Goal: Check status: Check status

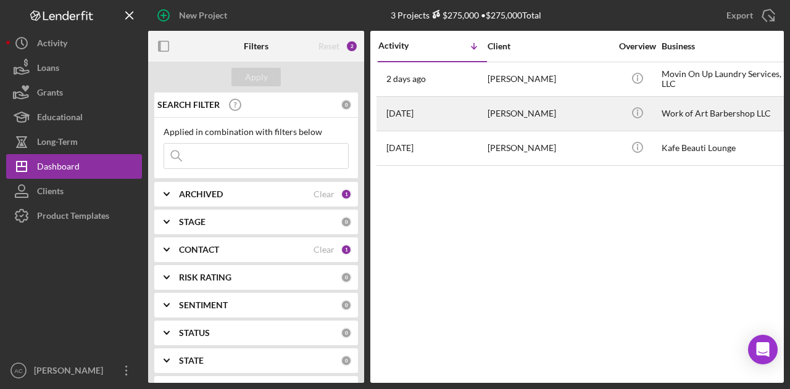
click at [513, 118] on div "[PERSON_NAME]" at bounding box center [548, 113] width 123 height 33
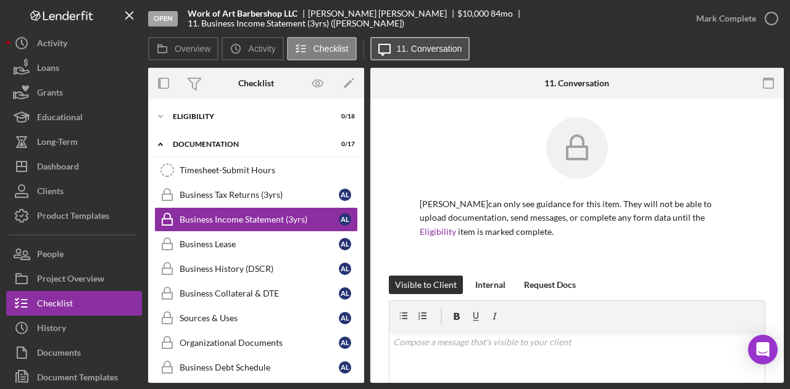
click at [431, 45] on label "11. Conversation" at bounding box center [429, 49] width 65 height 10
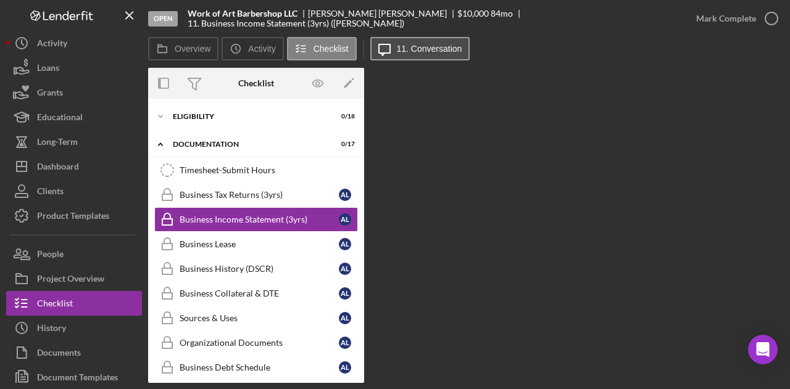
click at [431, 45] on label "11. Conversation" at bounding box center [429, 49] width 65 height 10
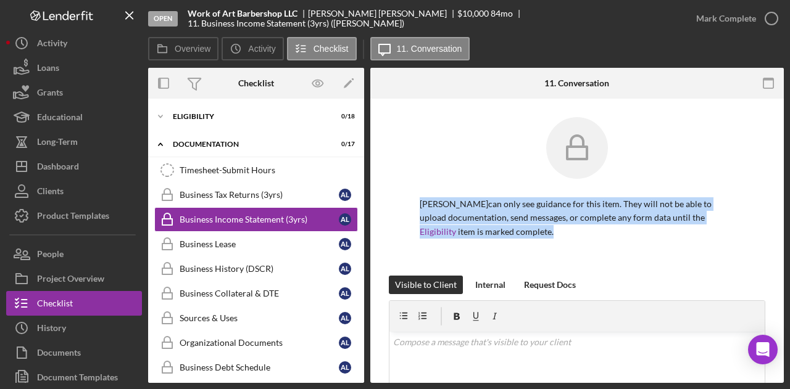
drag, startPoint x: 779, startPoint y: 165, endPoint x: 789, endPoint y: 249, distance: 84.6
click at [789, 249] on div "Open Work of Art Barbershop LLC [PERSON_NAME] $10,000 $10,000 84 mo 11. Busines…" at bounding box center [395, 194] width 790 height 389
click at [763, 249] on div "[PERSON_NAME] can only see guidance for this item. They will not be able to upl…" at bounding box center [576, 378] width 413 height 559
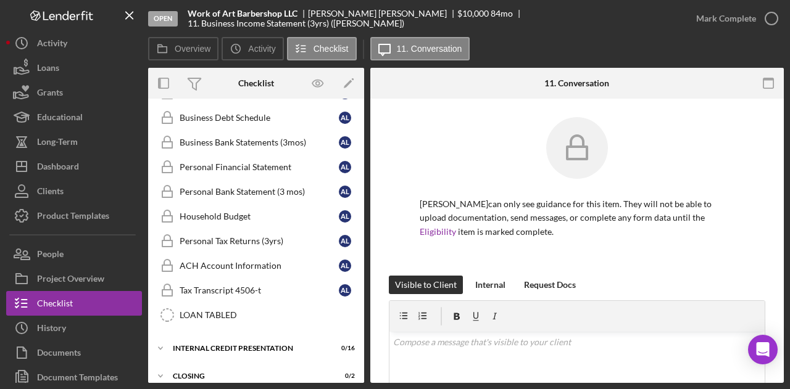
scroll to position [255, 0]
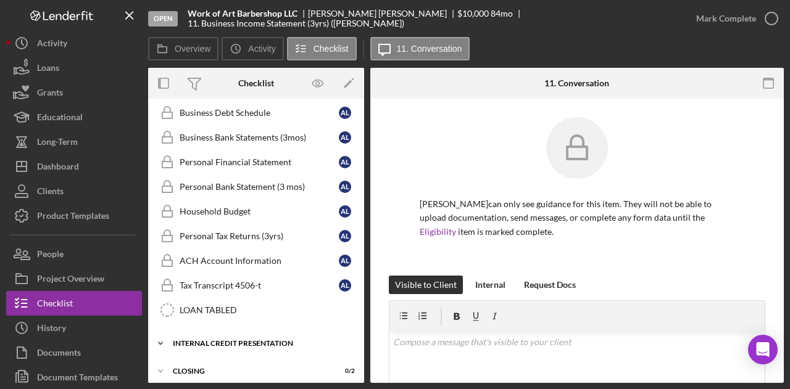
click at [260, 340] on div "Internal Credit Presentation" at bounding box center [261, 343] width 176 height 7
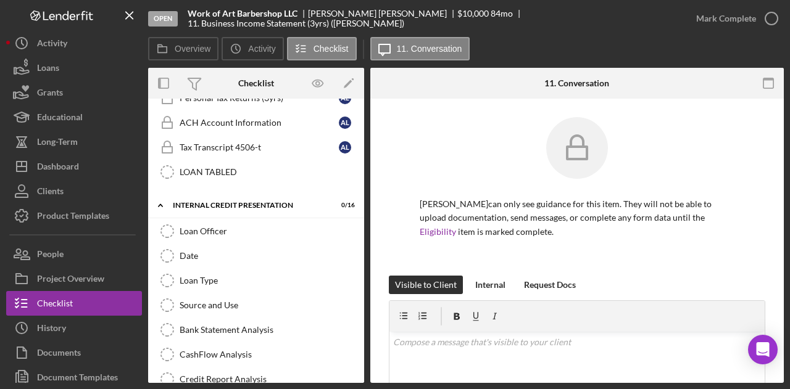
scroll to position [387, 0]
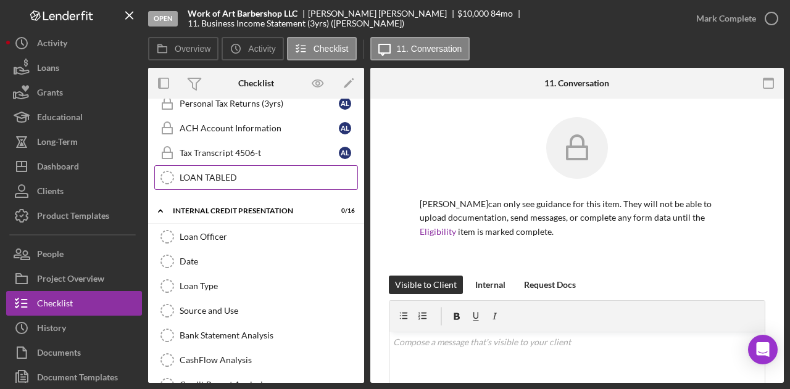
click at [244, 173] on div "LOAN TABLED" at bounding box center [269, 178] width 178 height 10
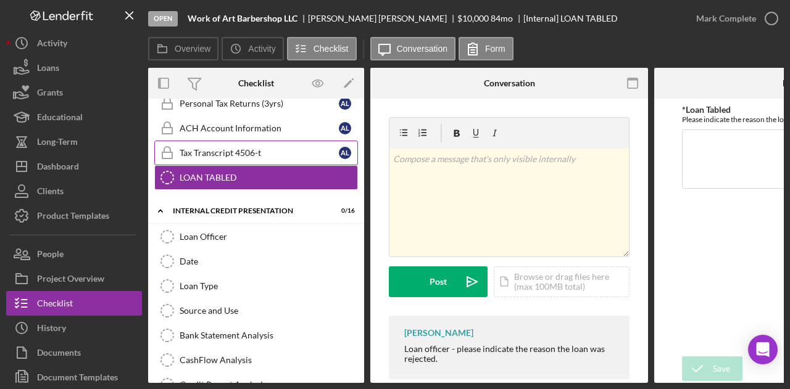
click at [236, 148] on div "Tax Transcript 4506-t" at bounding box center [259, 153] width 159 height 10
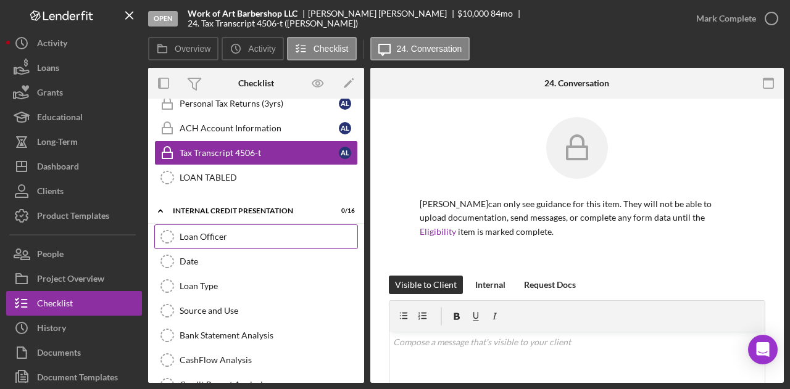
click at [227, 232] on div "Loan Officer" at bounding box center [269, 237] width 178 height 10
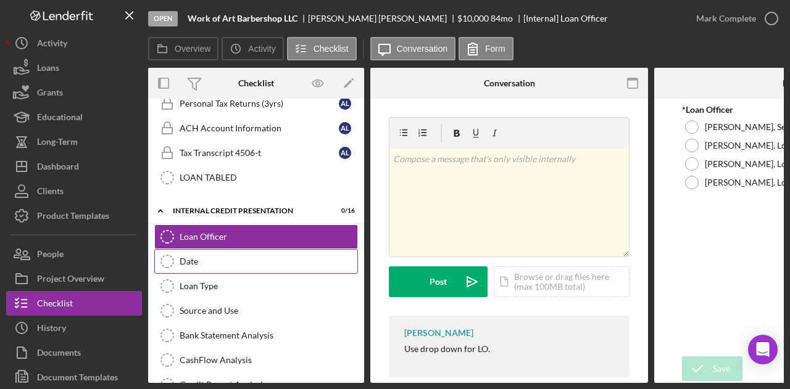
click at [222, 261] on link "Date Date" at bounding box center [256, 261] width 204 height 25
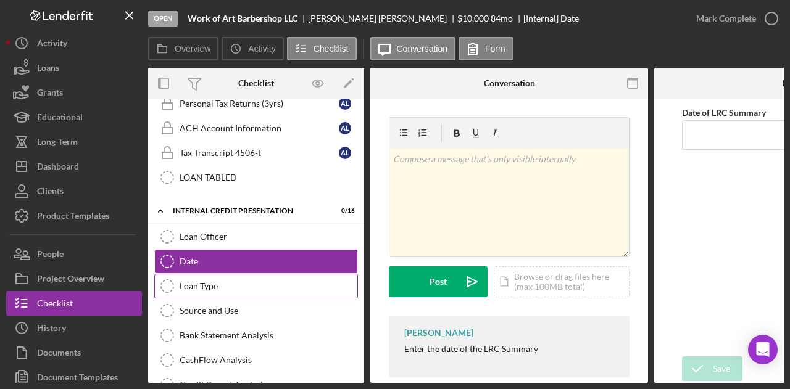
click at [225, 281] on div "Loan Type" at bounding box center [269, 286] width 178 height 10
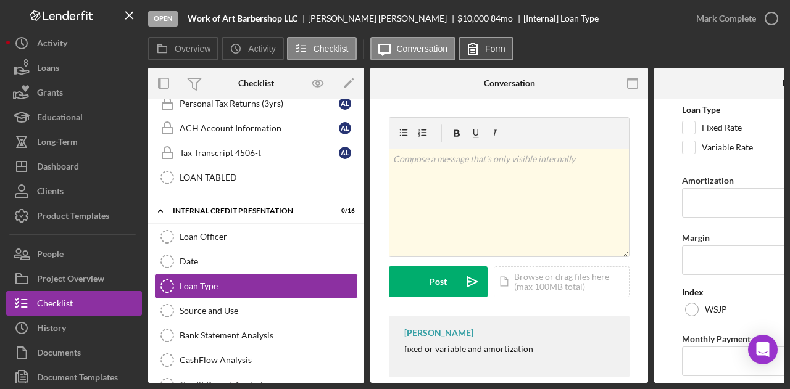
click at [482, 38] on icon at bounding box center [472, 48] width 31 height 31
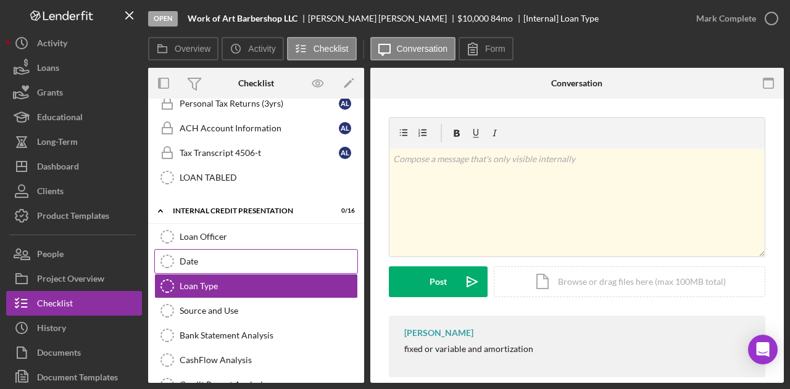
click at [282, 257] on div "Date" at bounding box center [269, 262] width 178 height 10
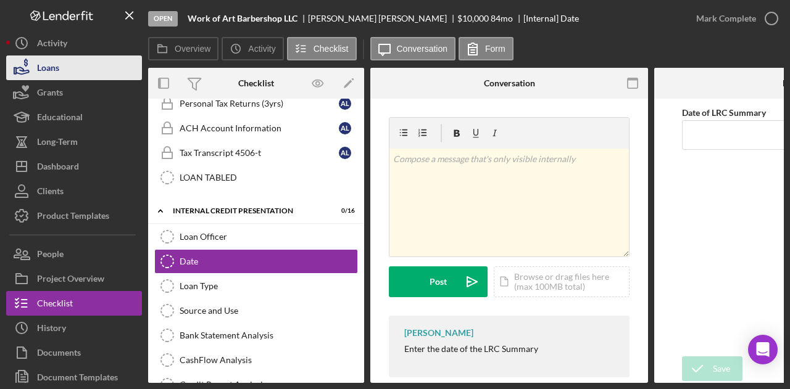
click at [54, 61] on div "Loans" at bounding box center [48, 70] width 22 height 28
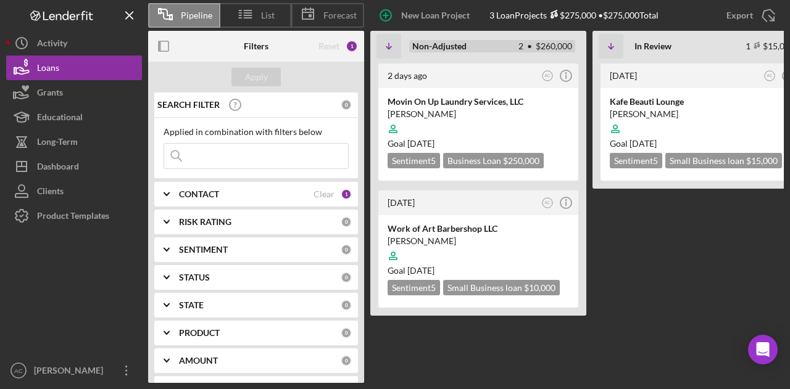
click at [516, 48] on div "Non-Adjusted 2 • $260,000" at bounding box center [492, 46] width 166 height 12
click at [531, 241] on div "[PERSON_NAME]" at bounding box center [477, 241] width 181 height 12
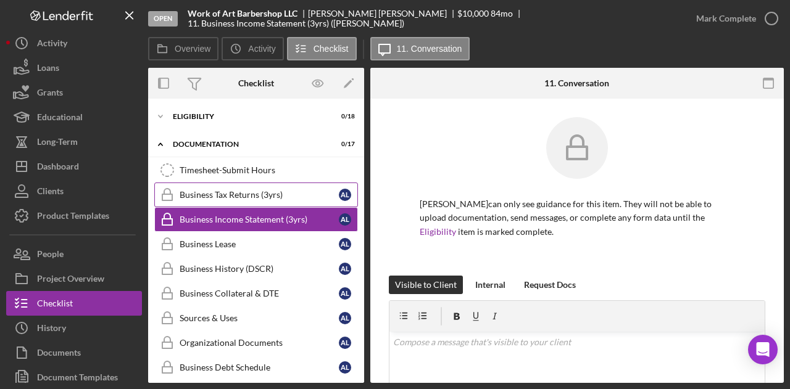
click at [286, 194] on div "Business Tax Returns (3yrs)" at bounding box center [259, 195] width 159 height 10
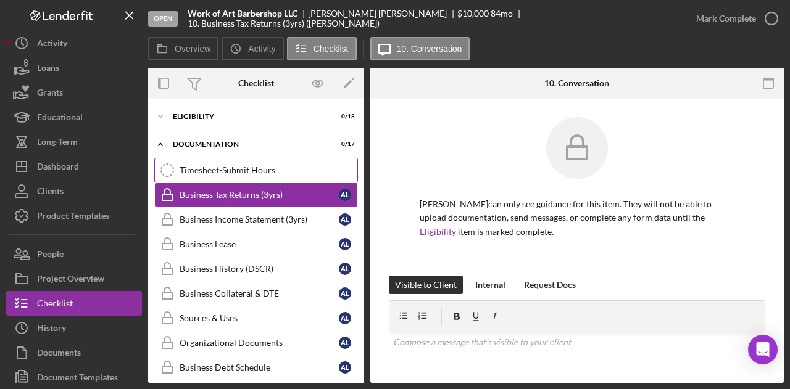
click at [259, 162] on link "Timesheet-Submit Hours Timesheet-Submit Hours" at bounding box center [256, 170] width 204 height 25
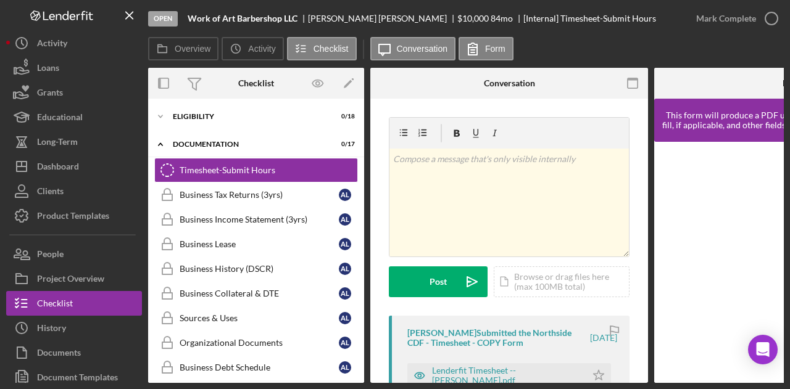
click at [642, 168] on div "v Color teal Color pink Remove color Add row above Add row below Add column bef…" at bounding box center [509, 313] width 278 height 428
click at [650, 176] on div "Overview Internal Workflow Stage Open Icon/Dropdown Arrow Archive (can unarchiv…" at bounding box center [465, 225] width 635 height 315
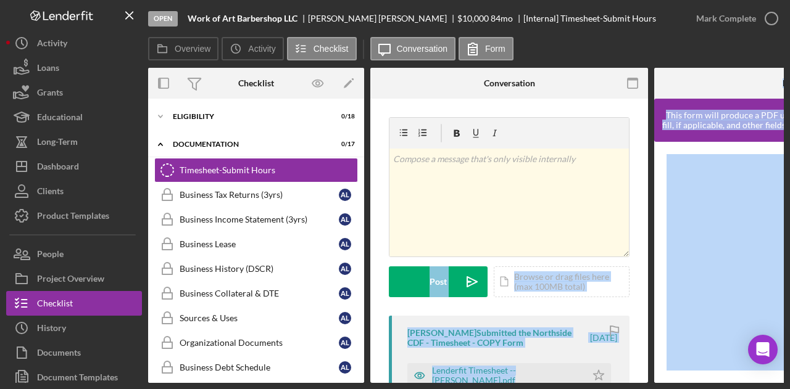
drag, startPoint x: 648, startPoint y: 177, endPoint x: 651, endPoint y: 220, distance: 43.3
click at [651, 220] on div "Overview Internal Workflow Stage Open Icon/Dropdown Arrow Archive (can unarchiv…" at bounding box center [465, 225] width 635 height 315
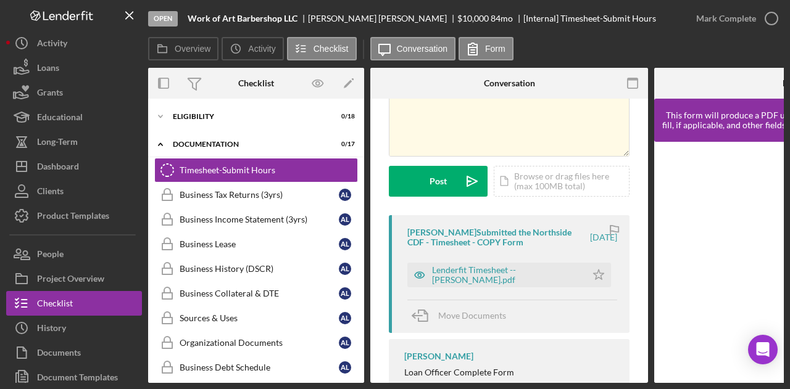
scroll to position [146, 0]
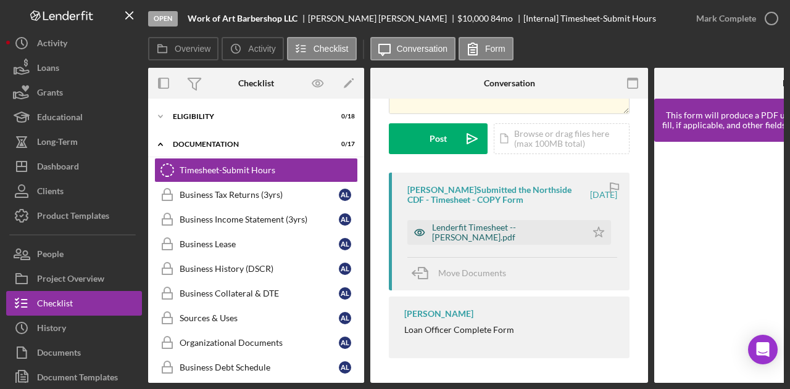
click at [489, 225] on div "Lenderfit Timesheet -- [PERSON_NAME].pdf" at bounding box center [506, 233] width 148 height 20
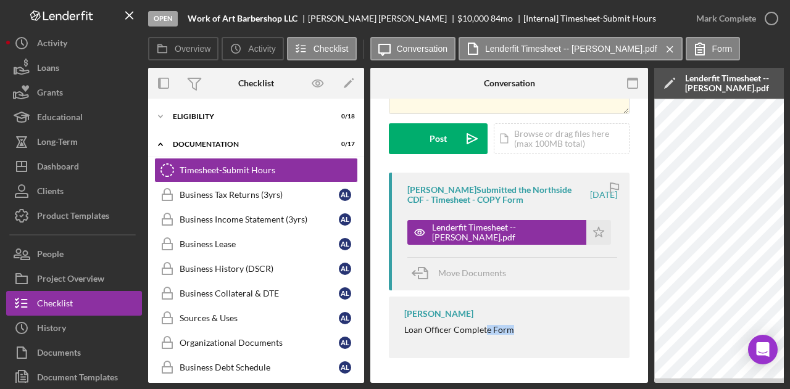
drag, startPoint x: 484, startPoint y: 386, endPoint x: 545, endPoint y: 383, distance: 61.7
click at [545, 383] on div "Open Work of Art Barbershop LLC [PERSON_NAME] $10,000 $10,000 84 mo [Internal] …" at bounding box center [395, 194] width 790 height 389
click at [545, 383] on div "Overview Internal Workflow Stage Open Icon/Dropdown Arrow Archive (can unarchiv…" at bounding box center [465, 225] width 635 height 315
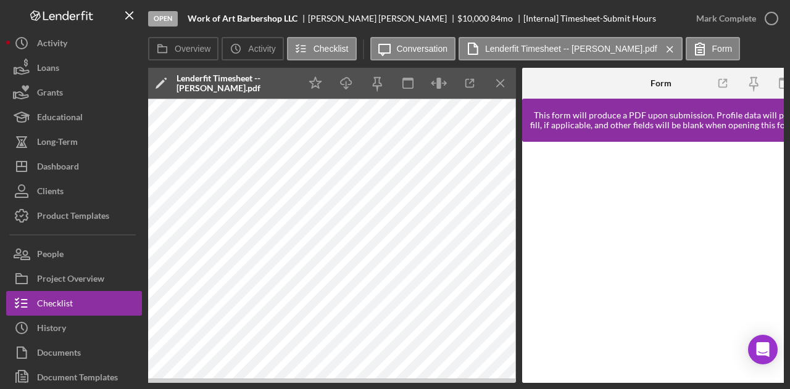
scroll to position [0, 0]
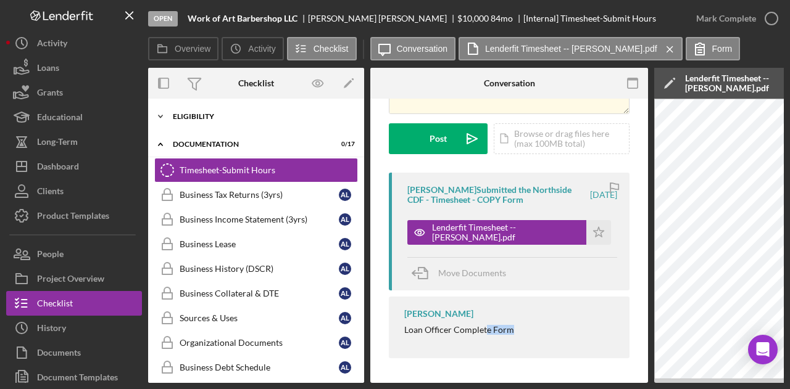
click at [227, 112] on div "Icon/Expander Eligibility 0 / 18" at bounding box center [256, 116] width 216 height 25
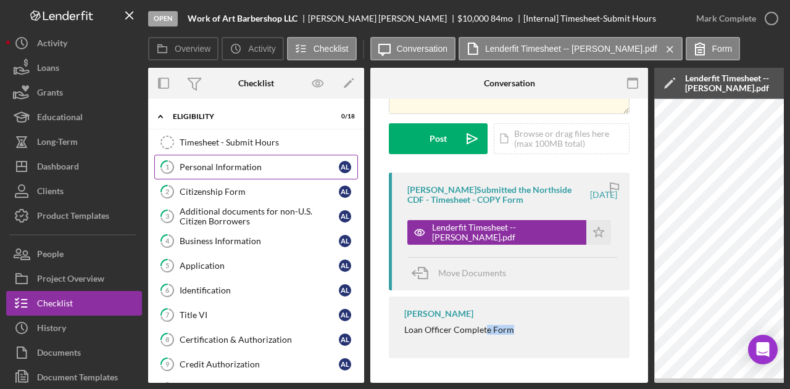
click at [236, 155] on link "1 Personal Information A L" at bounding box center [256, 167] width 204 height 25
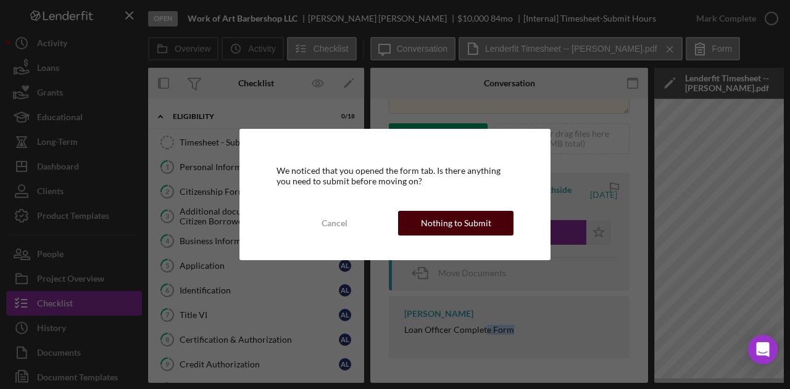
click at [419, 221] on button "Nothing to Submit" at bounding box center [455, 223] width 115 height 25
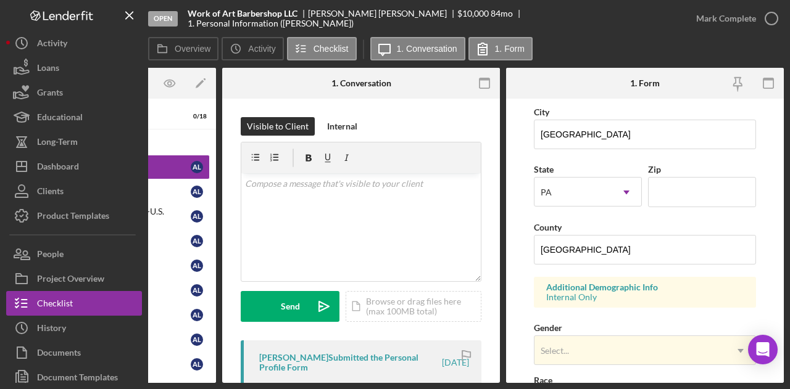
scroll to position [168, 0]
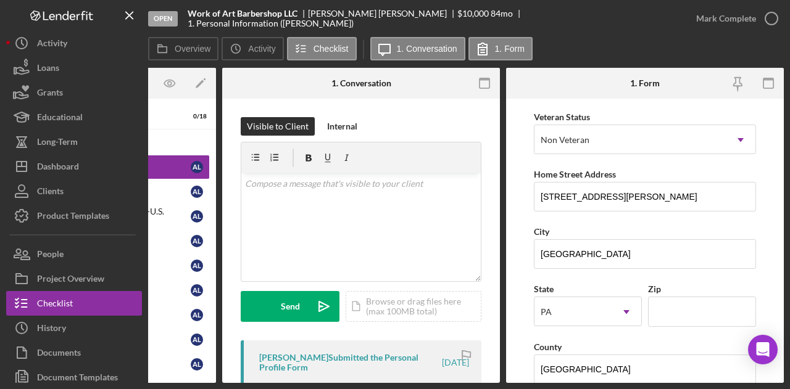
drag, startPoint x: 500, startPoint y: 228, endPoint x: 498, endPoint y: 271, distance: 43.2
click at [498, 271] on div "Overview Internal Workflow Stage Open Icon/Dropdown Arrow Archive (can unarchiv…" at bounding box center [465, 225] width 635 height 315
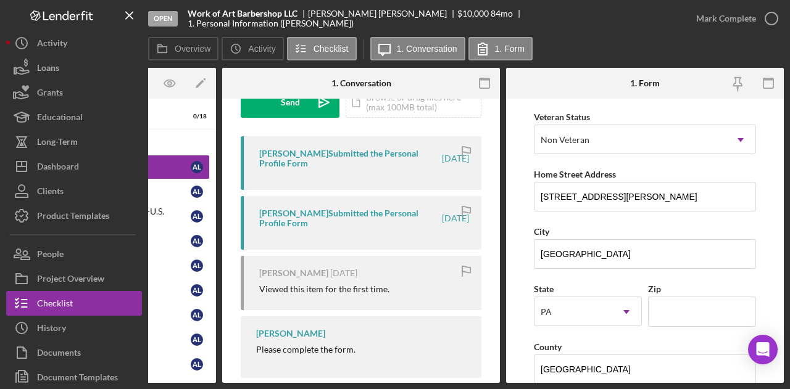
scroll to position [226, 0]
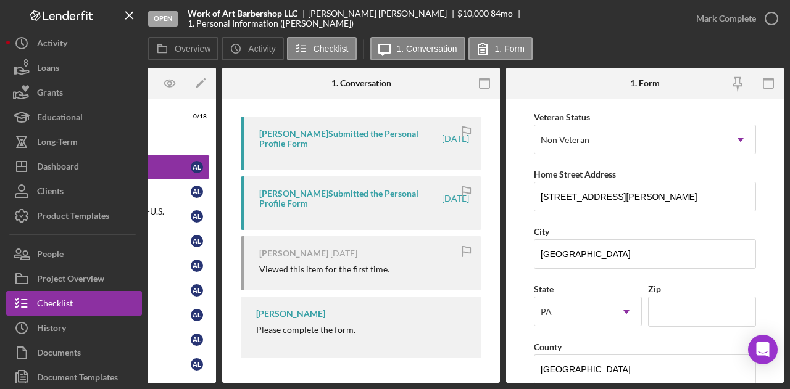
click at [289, 199] on div "[PERSON_NAME] Submitted the Personal Profile Form" at bounding box center [349, 199] width 181 height 20
click at [325, 131] on div "[PERSON_NAME] Submitted the Personal Profile Form" at bounding box center [349, 139] width 181 height 20
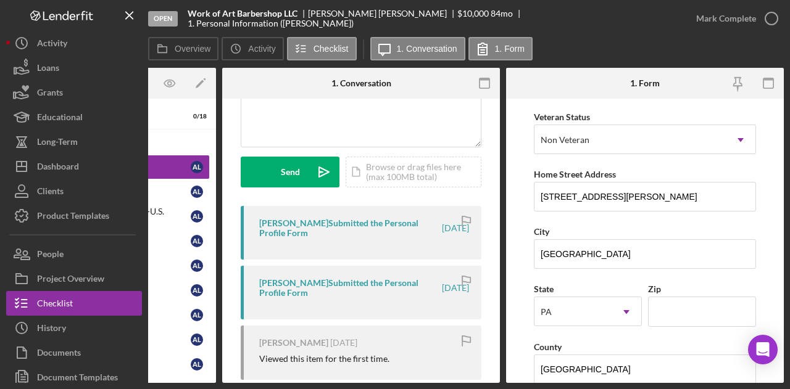
scroll to position [0, 0]
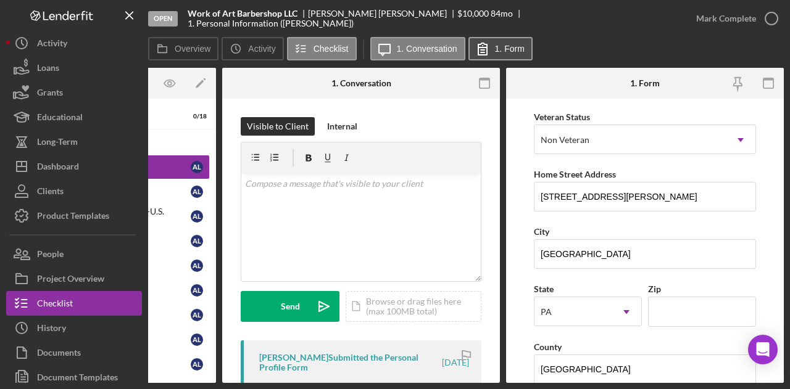
click at [498, 49] on label "1. Form" at bounding box center [510, 49] width 30 height 10
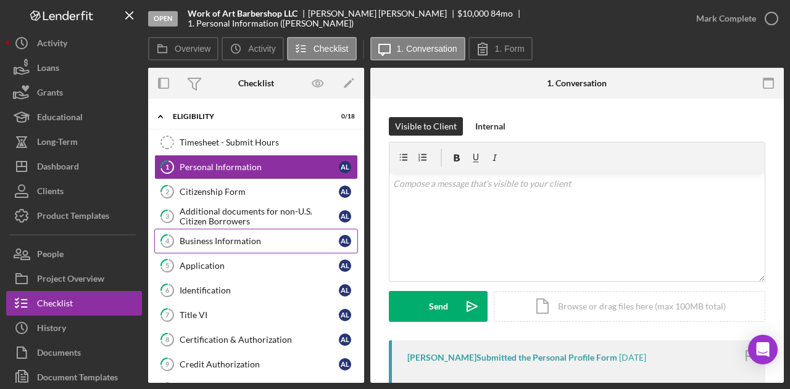
click at [255, 236] on div "Business Information" at bounding box center [259, 241] width 159 height 10
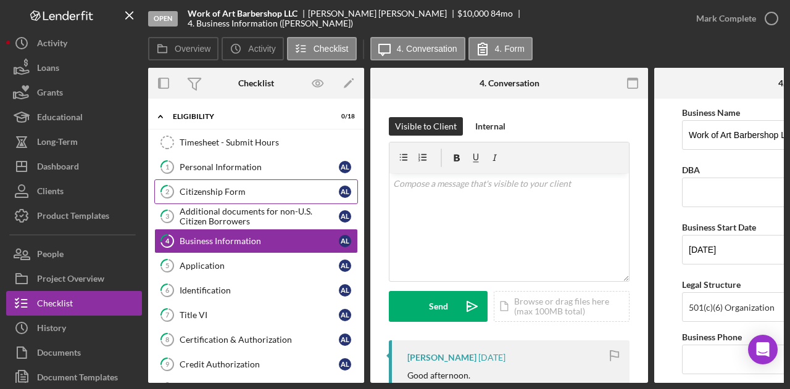
click at [242, 184] on link "2 Citizenship Form A L" at bounding box center [256, 192] width 204 height 25
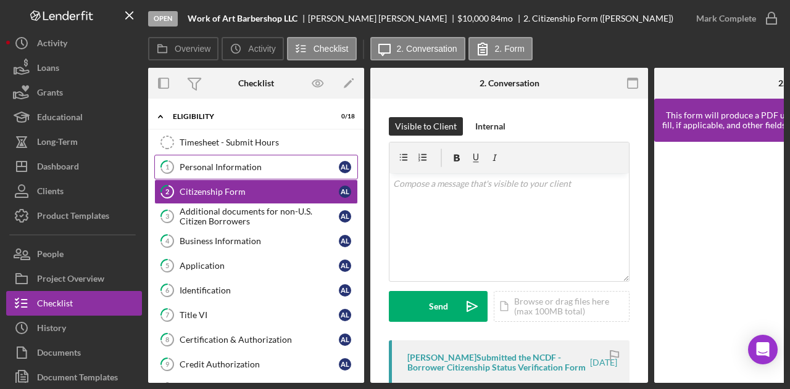
click at [236, 167] on div "Personal Information" at bounding box center [259, 167] width 159 height 10
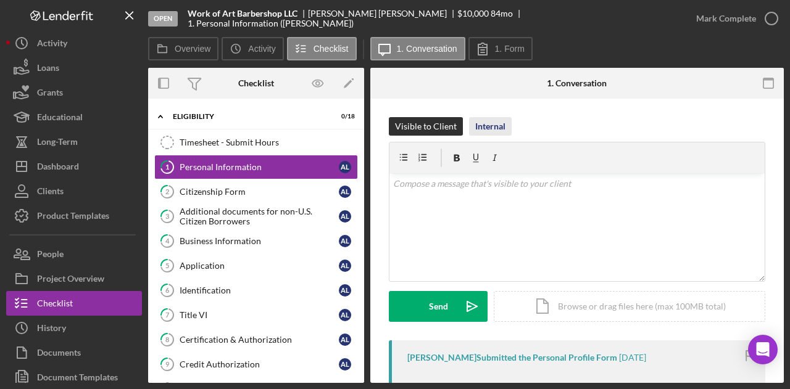
click at [476, 128] on div "Internal" at bounding box center [490, 126] width 30 height 19
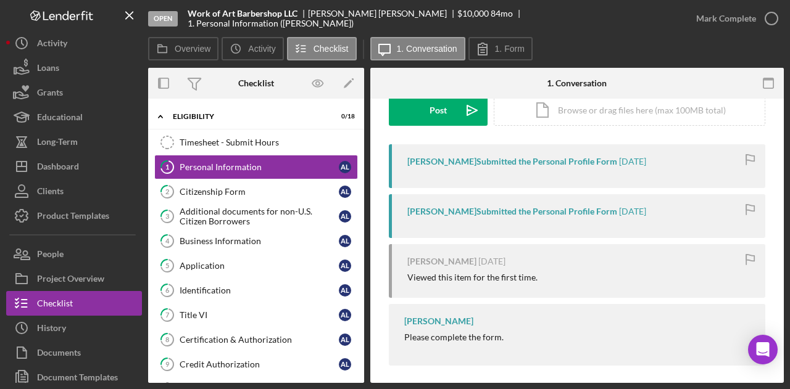
scroll to position [203, 0]
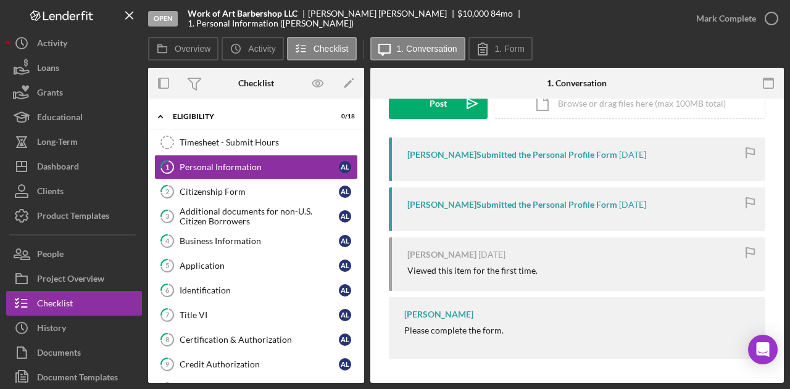
click at [436, 204] on div "[PERSON_NAME] Submitted the Personal Profile Form" at bounding box center [512, 205] width 210 height 10
click at [286, 196] on link "2 Citizenship Form A L" at bounding box center [256, 192] width 204 height 25
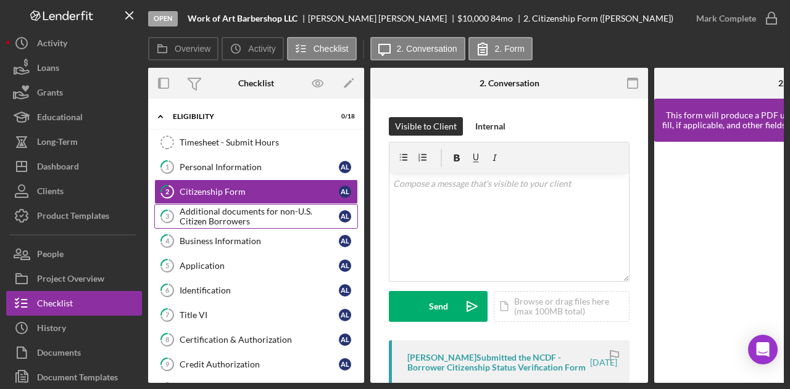
click at [287, 220] on div "Additional documents for non-U.S. Citizen Borrowers" at bounding box center [259, 217] width 159 height 20
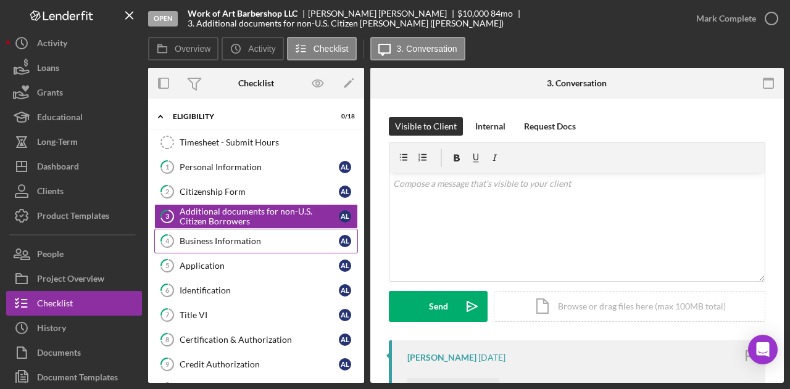
click at [284, 244] on div "Business Information" at bounding box center [259, 241] width 159 height 10
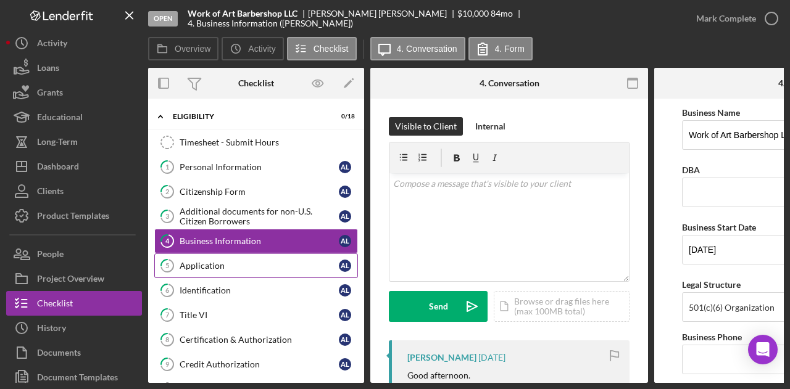
click at [283, 269] on link "5 Application A L" at bounding box center [256, 266] width 204 height 25
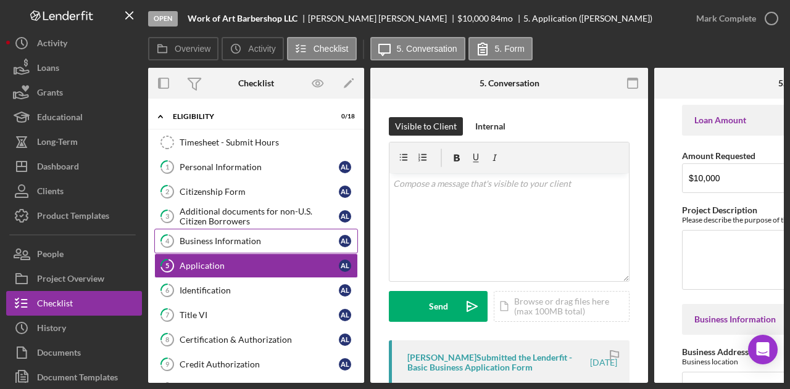
click at [281, 242] on div "Business Information" at bounding box center [259, 241] width 159 height 10
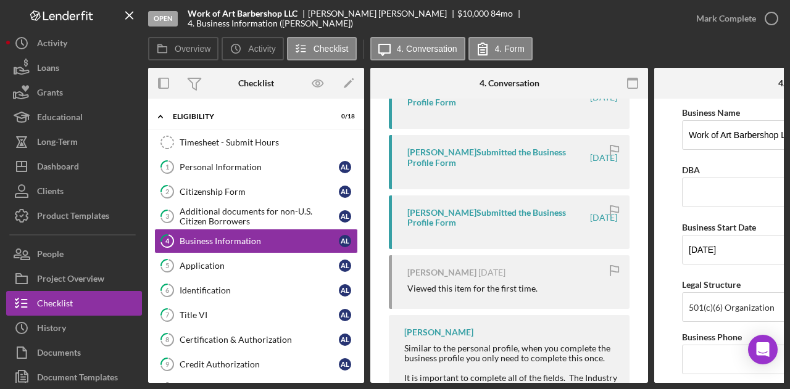
scroll to position [410, 0]
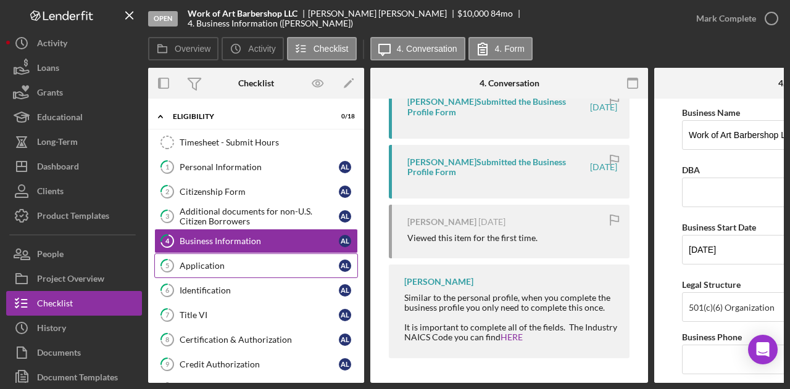
click at [310, 263] on div "Application" at bounding box center [259, 266] width 159 height 10
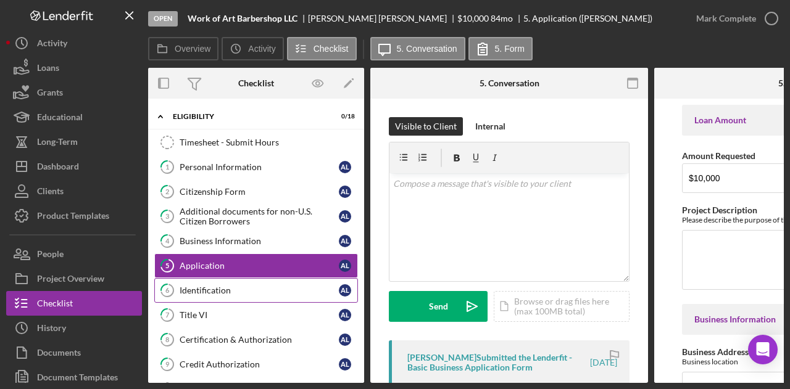
click at [292, 286] on div "Identification" at bounding box center [259, 291] width 159 height 10
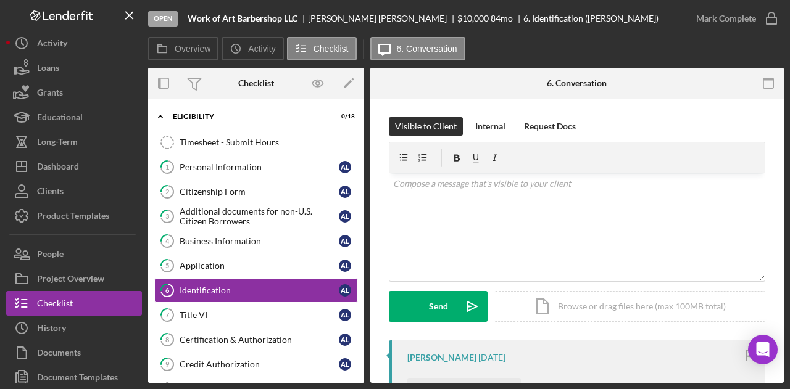
click at [358, 171] on div "Timesheet - Submit Hours Timesheet - Submit Hours 1 Personal Information A L 2 …" at bounding box center [256, 355] width 216 height 450
click at [266, 174] on link "1 Personal Information A L" at bounding box center [256, 167] width 204 height 25
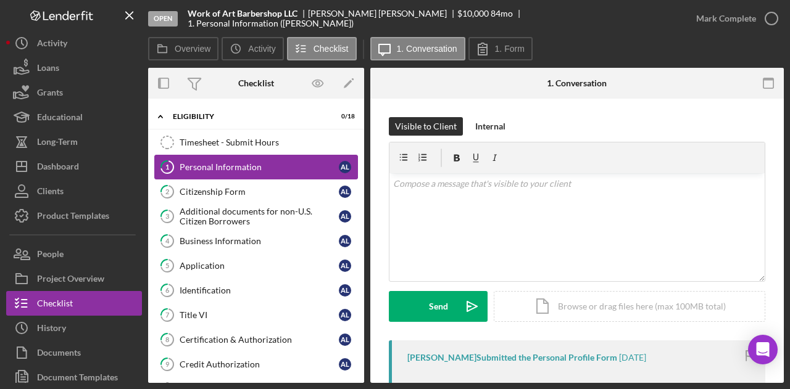
click at [266, 174] on link "1 Personal Information A L" at bounding box center [256, 167] width 204 height 25
click at [256, 194] on div "Citizenship Form" at bounding box center [259, 192] width 159 height 10
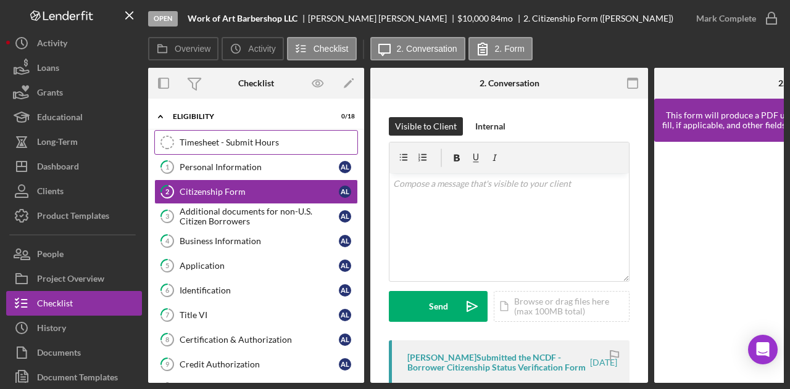
click at [247, 152] on link "Timesheet - Submit Hours Timesheet - Submit Hours" at bounding box center [256, 142] width 204 height 25
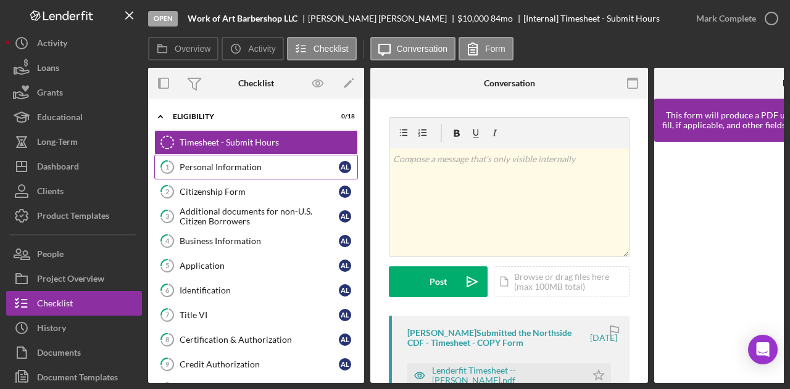
click at [246, 162] on div "Personal Information" at bounding box center [259, 167] width 159 height 10
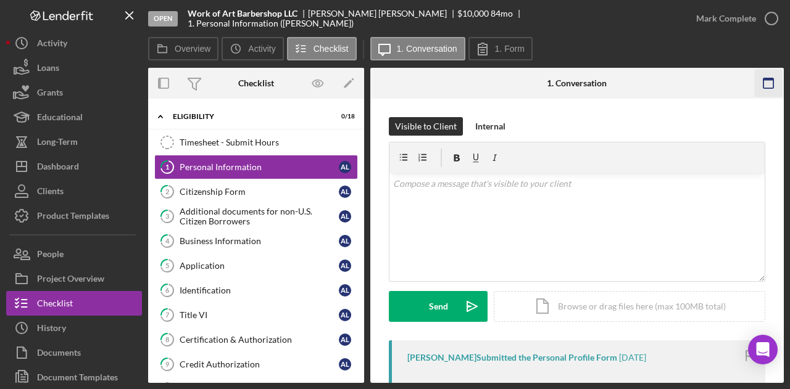
click at [760, 77] on icon "button" at bounding box center [768, 84] width 28 height 28
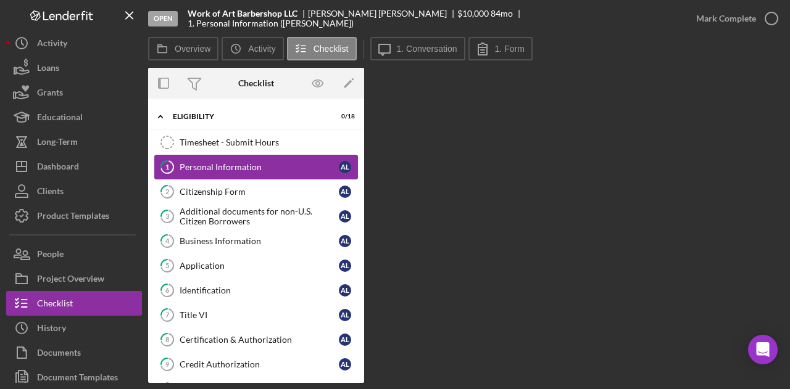
click at [287, 165] on div "Personal Information" at bounding box center [259, 167] width 159 height 10
click at [240, 187] on div "Citizenship Form" at bounding box center [259, 192] width 159 height 10
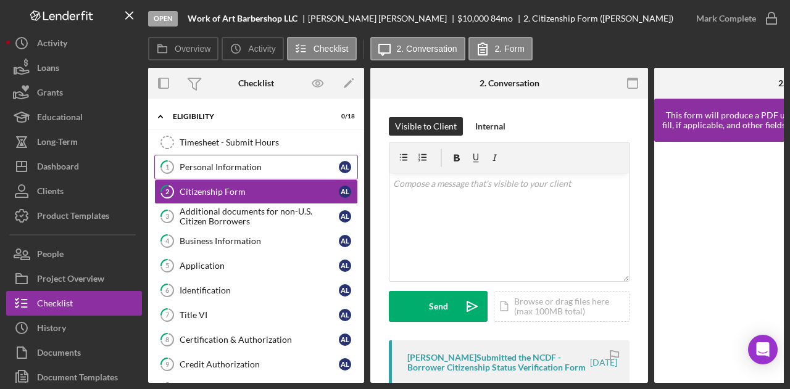
click at [276, 162] on div "Personal Information" at bounding box center [259, 167] width 159 height 10
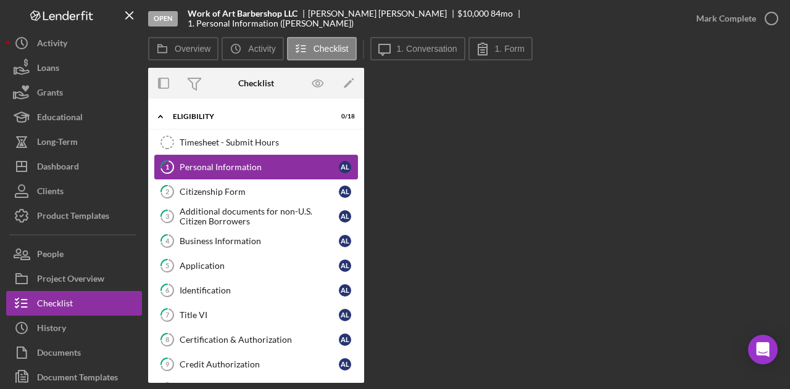
click at [276, 162] on div "Personal Information" at bounding box center [259, 167] width 159 height 10
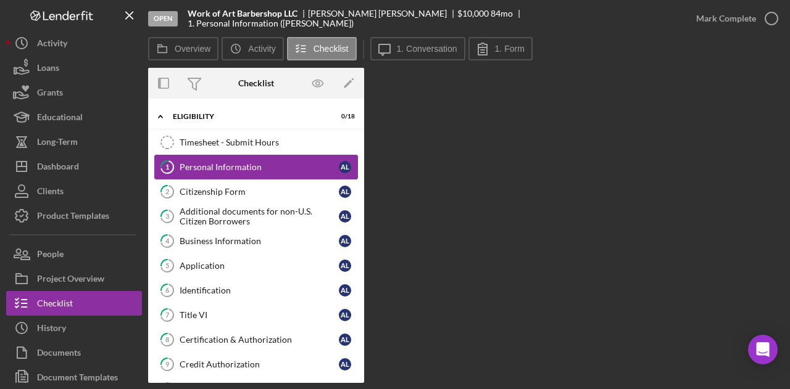
click at [276, 162] on div "Personal Information" at bounding box center [259, 167] width 159 height 10
click at [165, 83] on icon "button" at bounding box center [164, 84] width 28 height 28
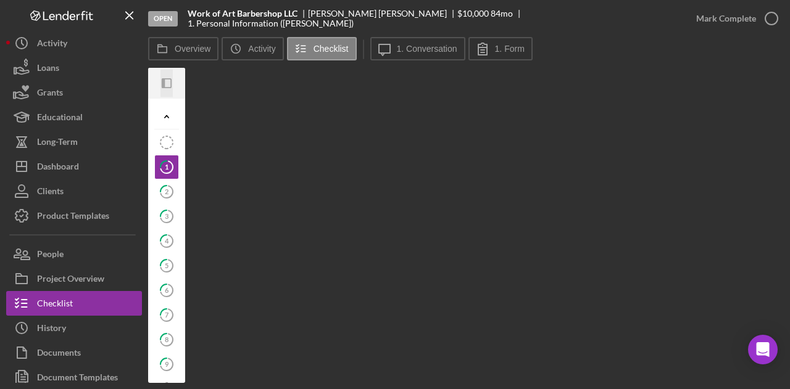
click at [165, 83] on icon "button" at bounding box center [163, 83] width 3 height 10
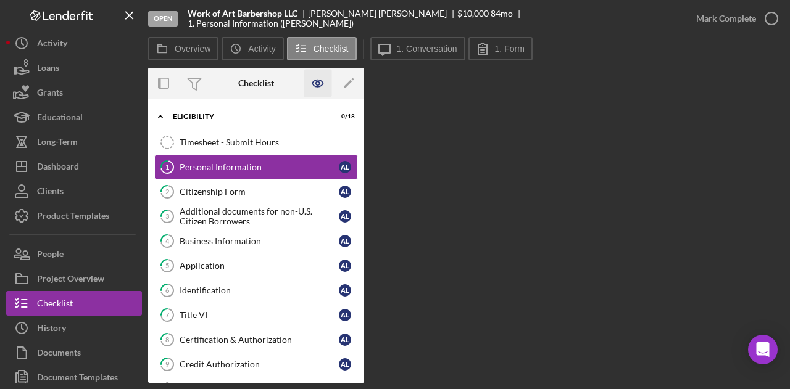
click at [315, 78] on icon "button" at bounding box center [318, 84] width 28 height 28
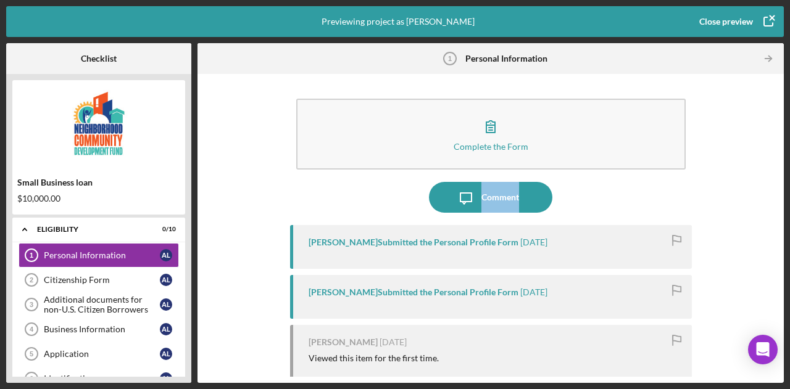
drag, startPoint x: 770, startPoint y: 151, endPoint x: 777, endPoint y: 202, distance: 52.3
click at [777, 202] on div "Complete the Form Form Icon/Message Comment [PERSON_NAME] Submitted the Persona…" at bounding box center [490, 228] width 586 height 309
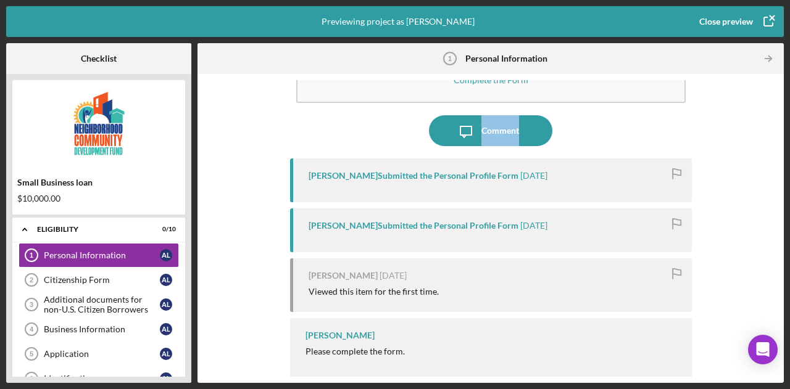
scroll to position [70, 0]
